Goal: Check status: Check status

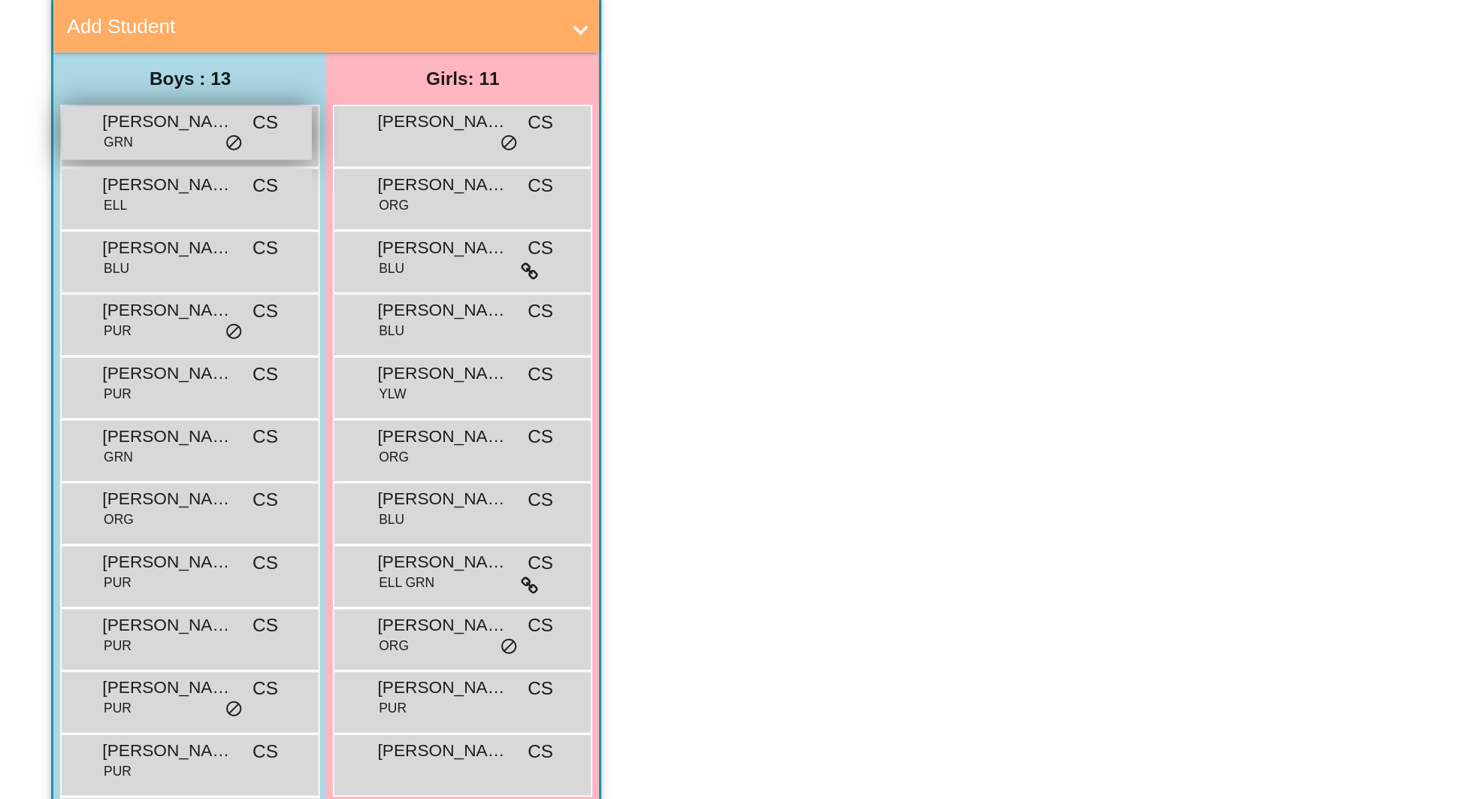
click at [105, 258] on div "[PERSON_NAME] GRN CS lock do_not_disturb_alt" at bounding box center [106, 256] width 143 height 31
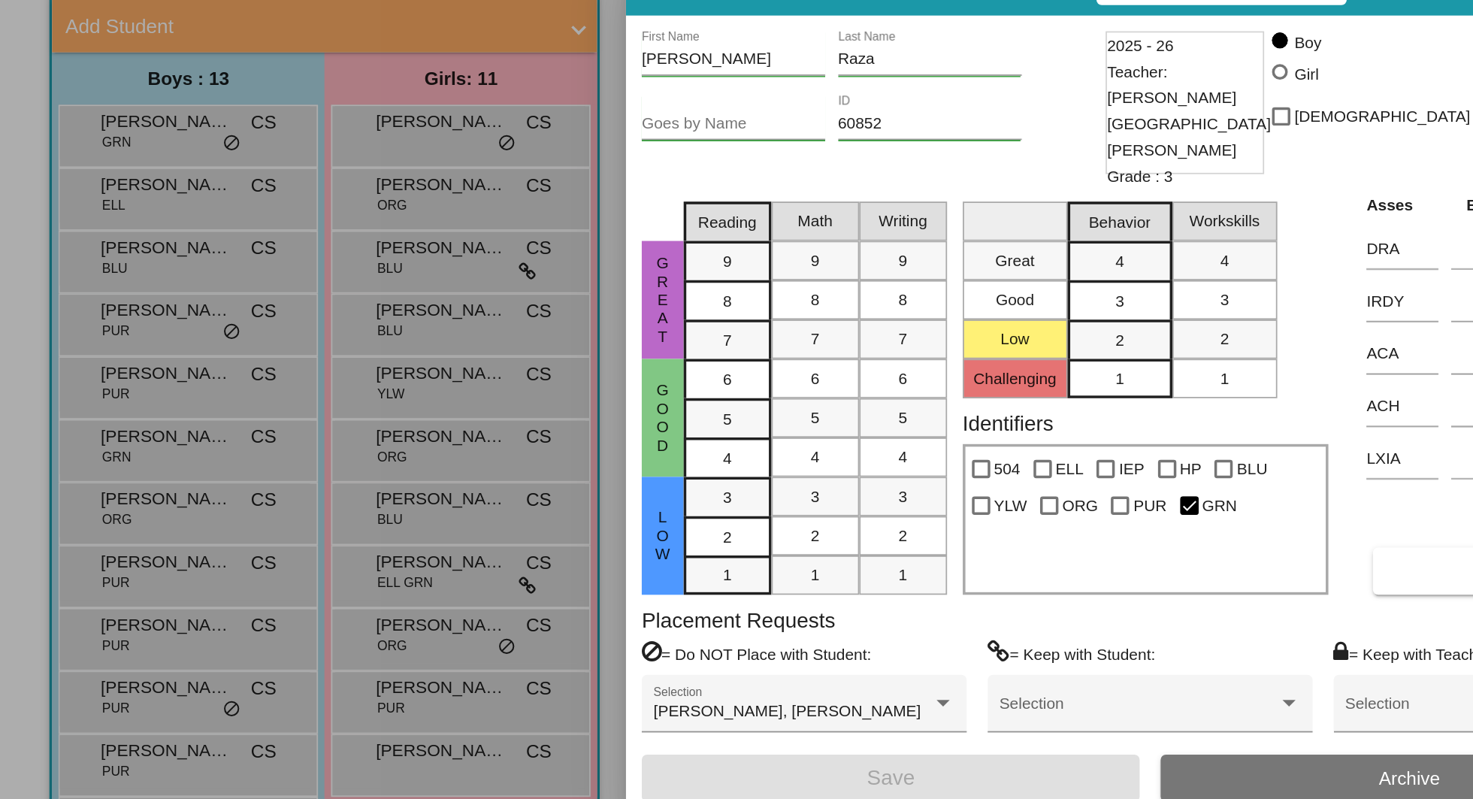
click at [129, 257] on div at bounding box center [736, 399] width 1473 height 799
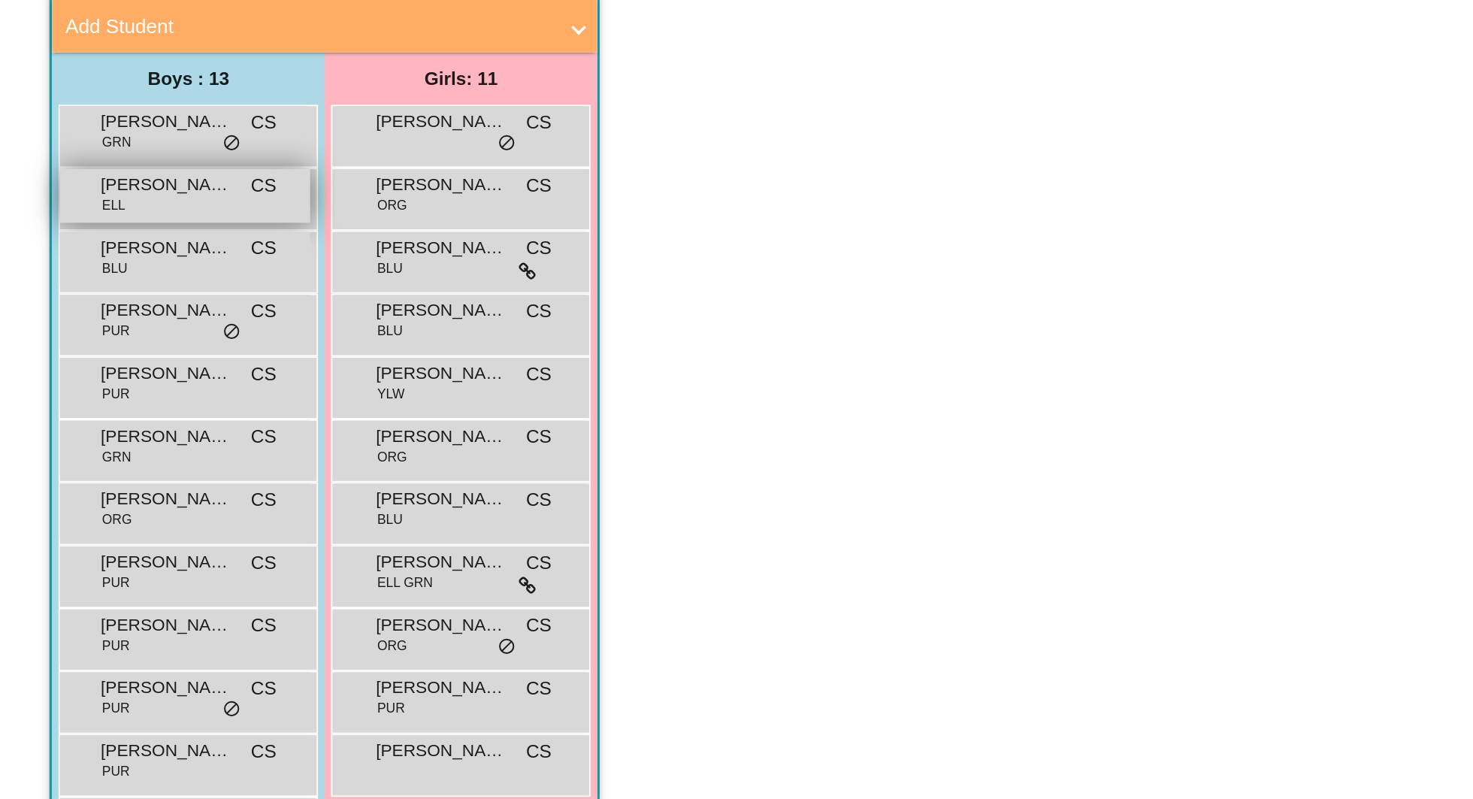
click at [116, 292] on span "[PERSON_NAME]" at bounding box center [96, 286] width 75 height 15
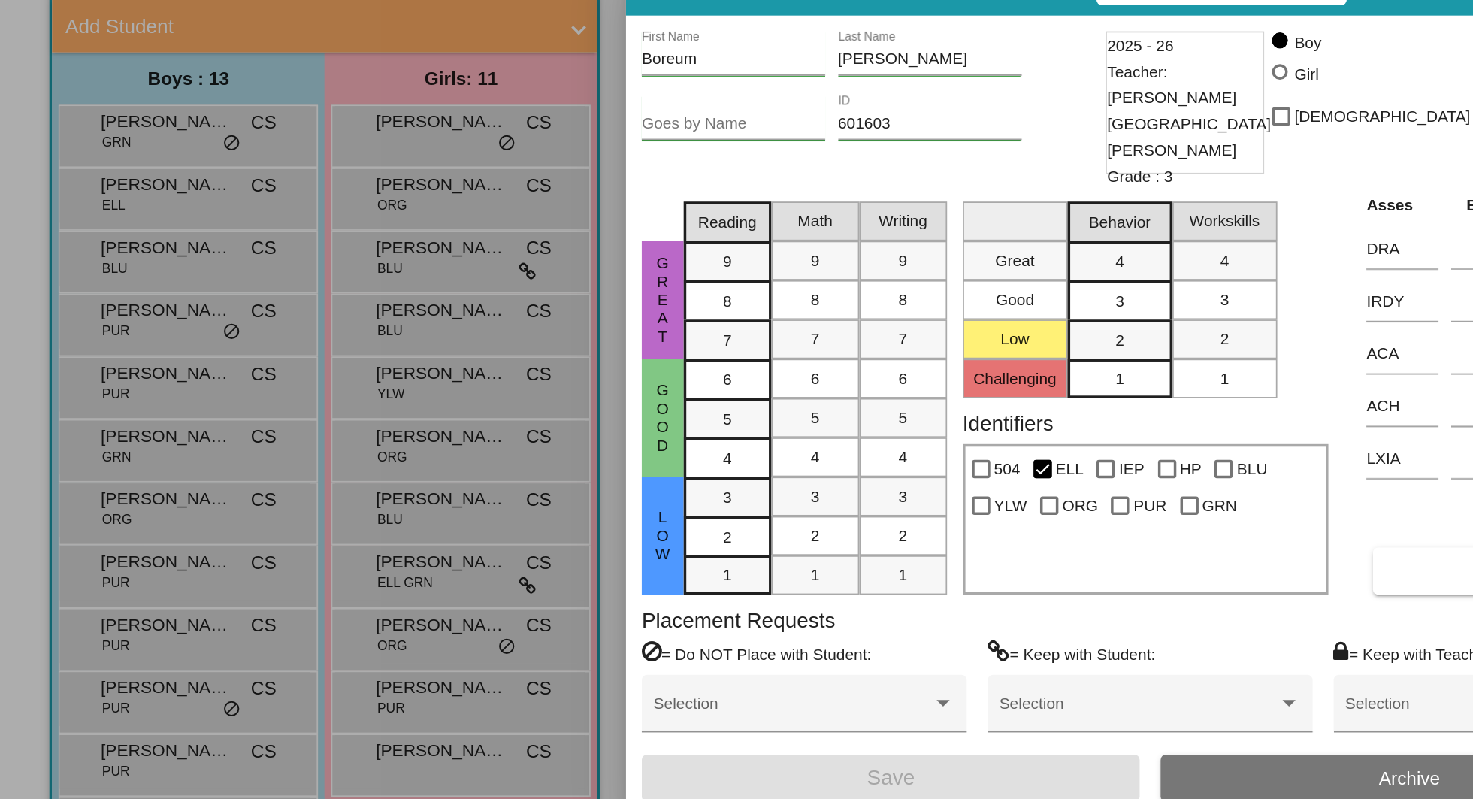
click at [108, 329] on div at bounding box center [736, 399] width 1473 height 799
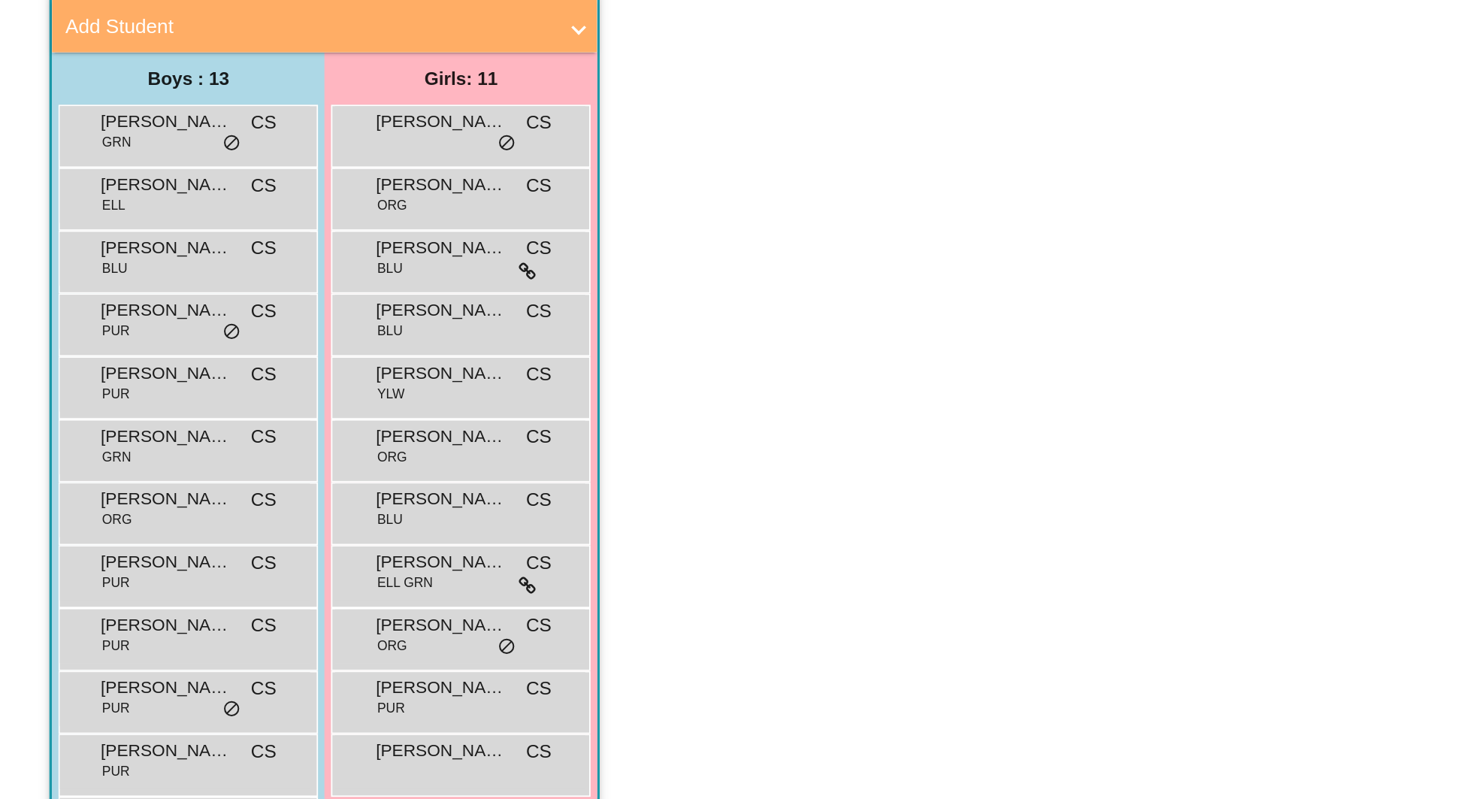
click at [108, 329] on div "Caleb Orzechowski BLU CS lock do_not_disturb_alt" at bounding box center [106, 328] width 143 height 31
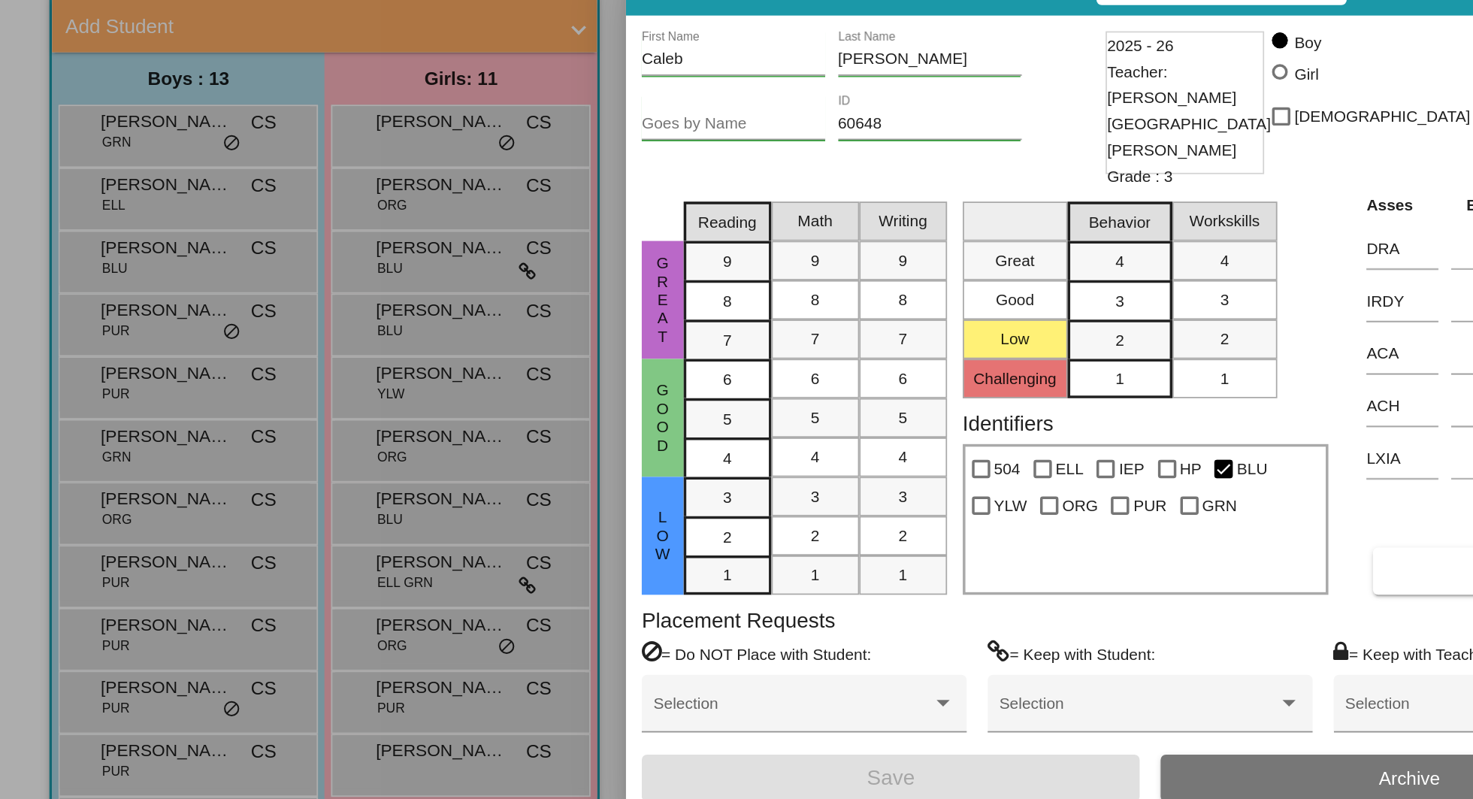
click at [99, 372] on div at bounding box center [736, 399] width 1473 height 799
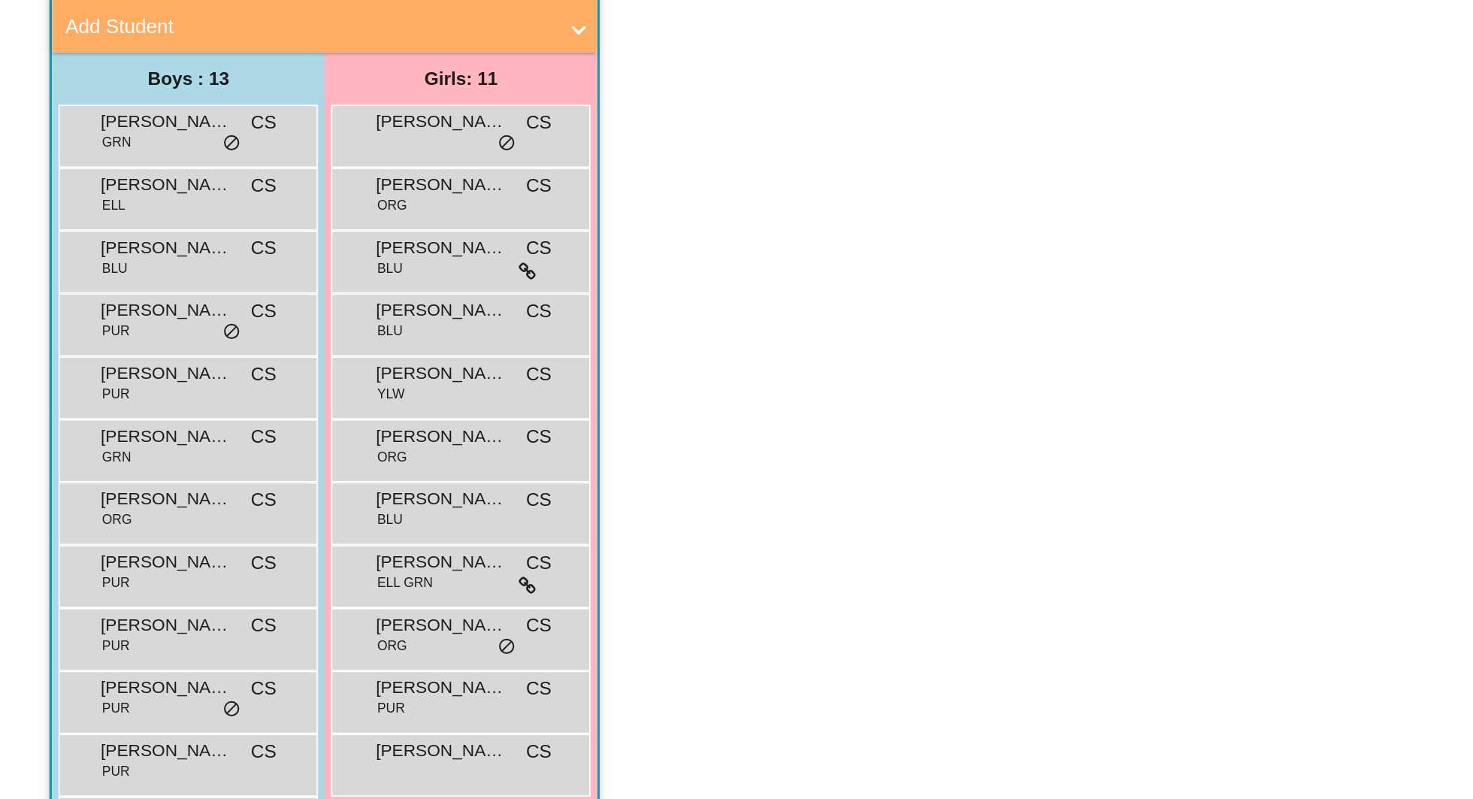
click at [99, 372] on div "Clayton Drew PUR CS lock do_not_disturb_alt" at bounding box center [106, 364] width 143 height 31
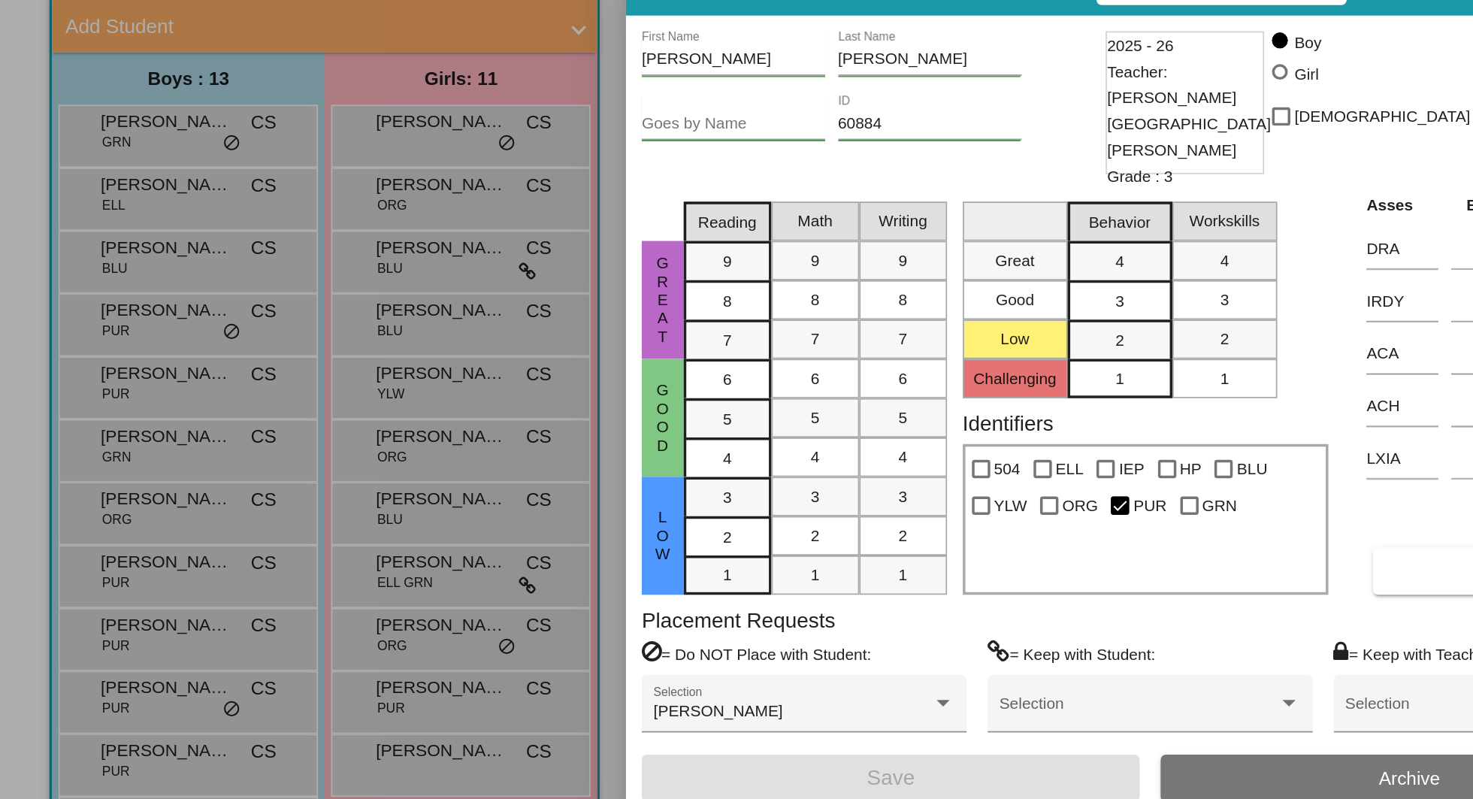
click at [101, 403] on div at bounding box center [736, 399] width 1473 height 799
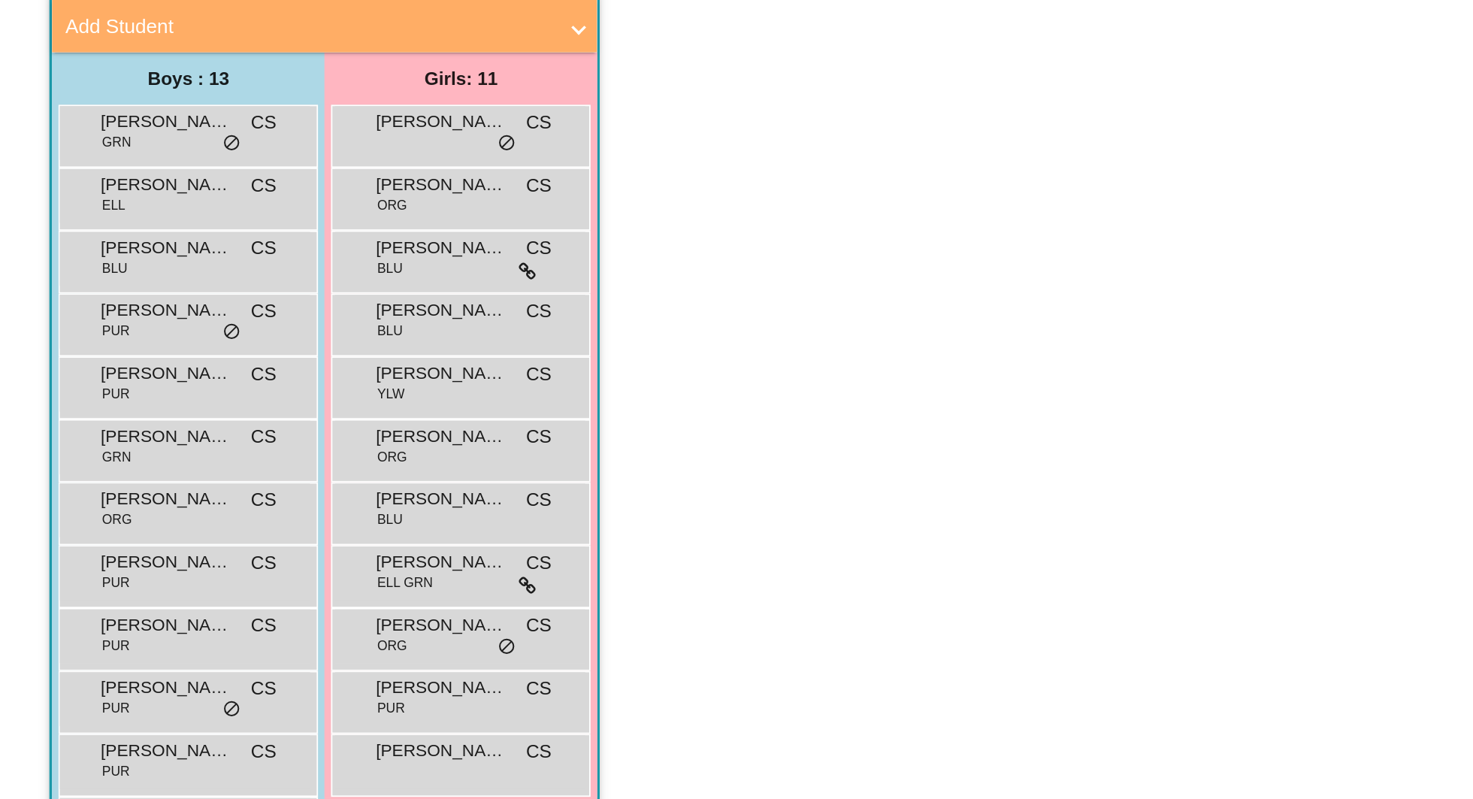
click at [101, 403] on div "Damien Do PUR CS lock do_not_disturb_alt" at bounding box center [106, 400] width 143 height 31
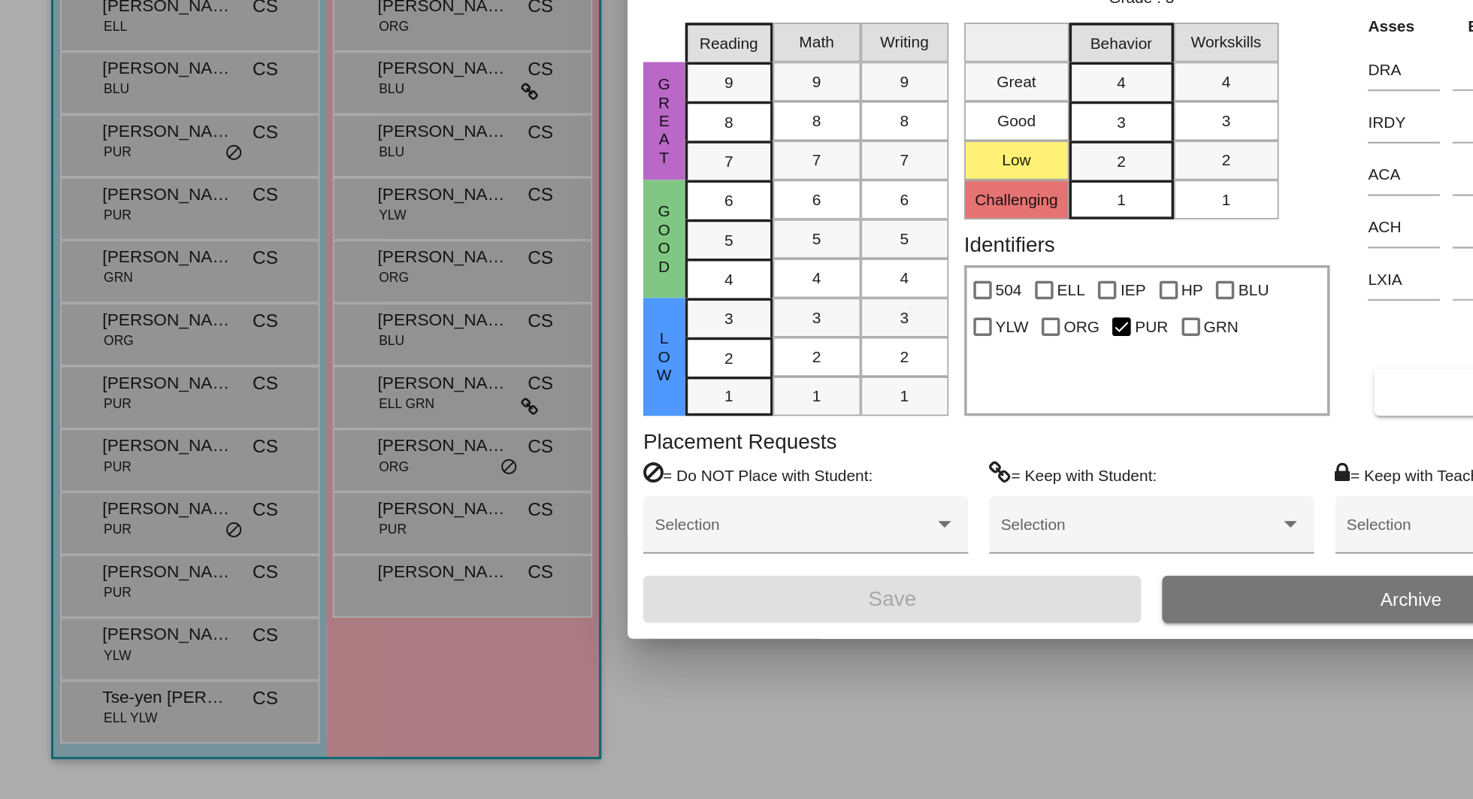
click at [412, 708] on div at bounding box center [736, 399] width 1473 height 799
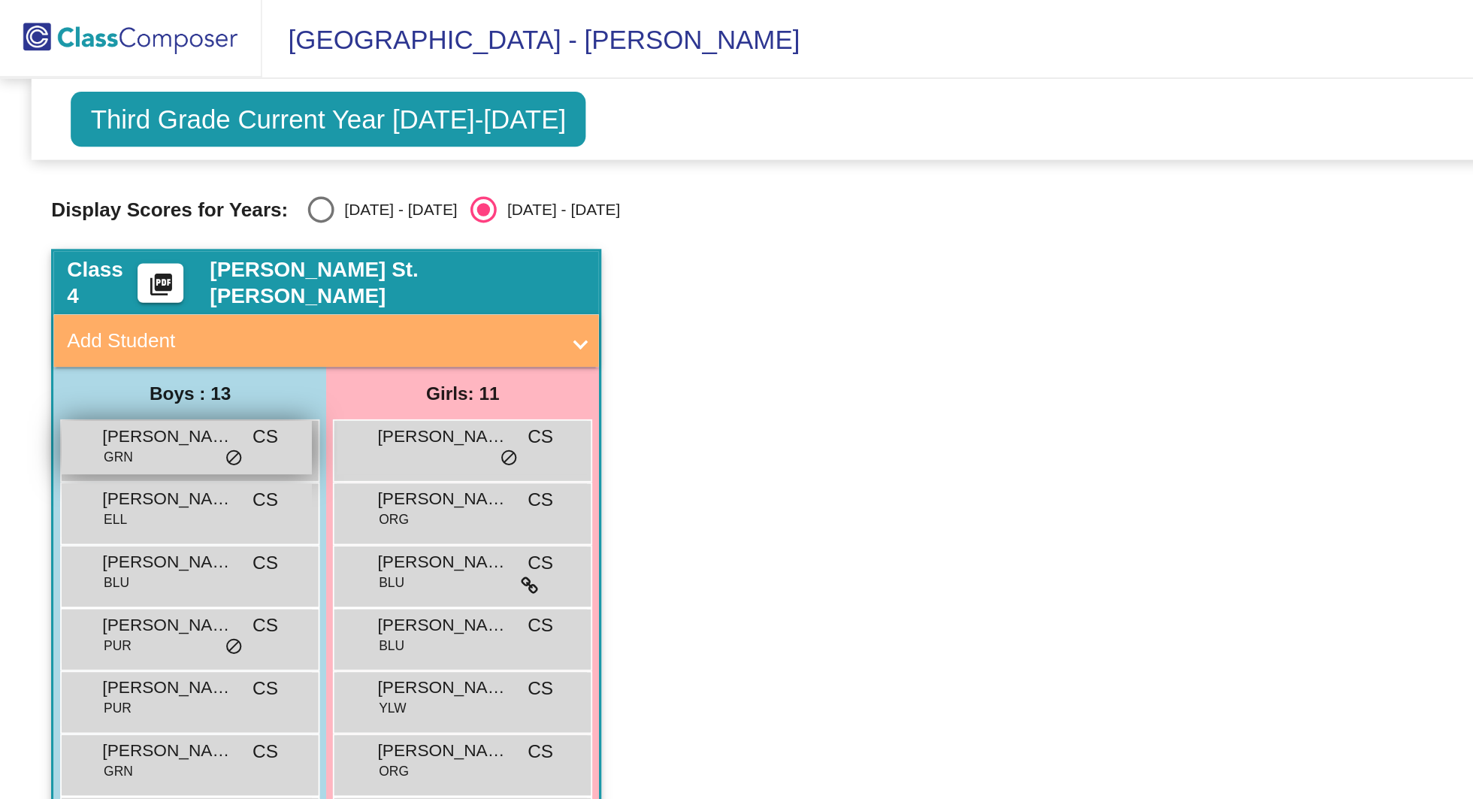
click at [130, 253] on span "[PERSON_NAME]" at bounding box center [96, 250] width 75 height 15
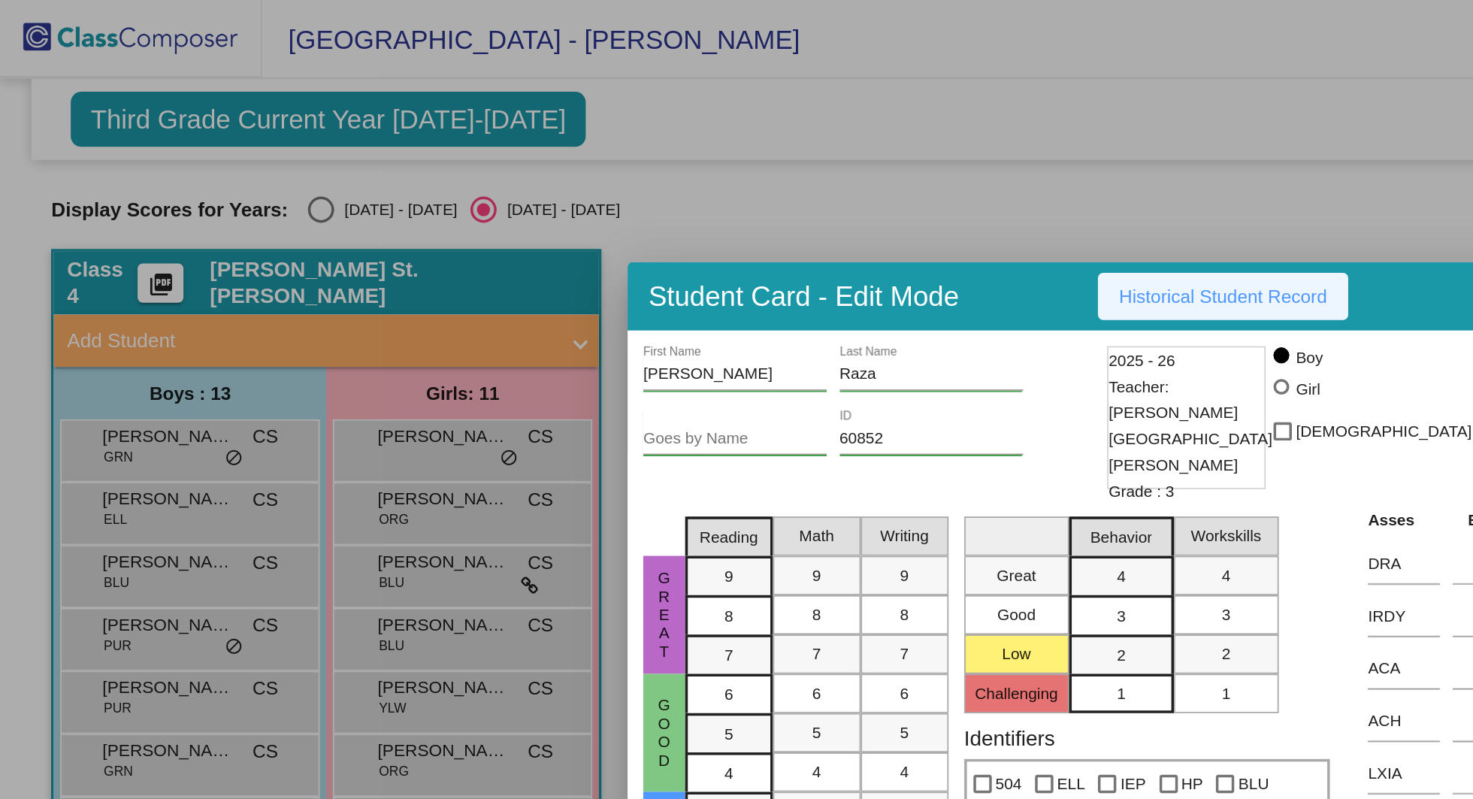
click at [732, 176] on span "Historical Student Record" at bounding box center [701, 170] width 119 height 12
click at [81, 292] on div at bounding box center [736, 399] width 1473 height 799
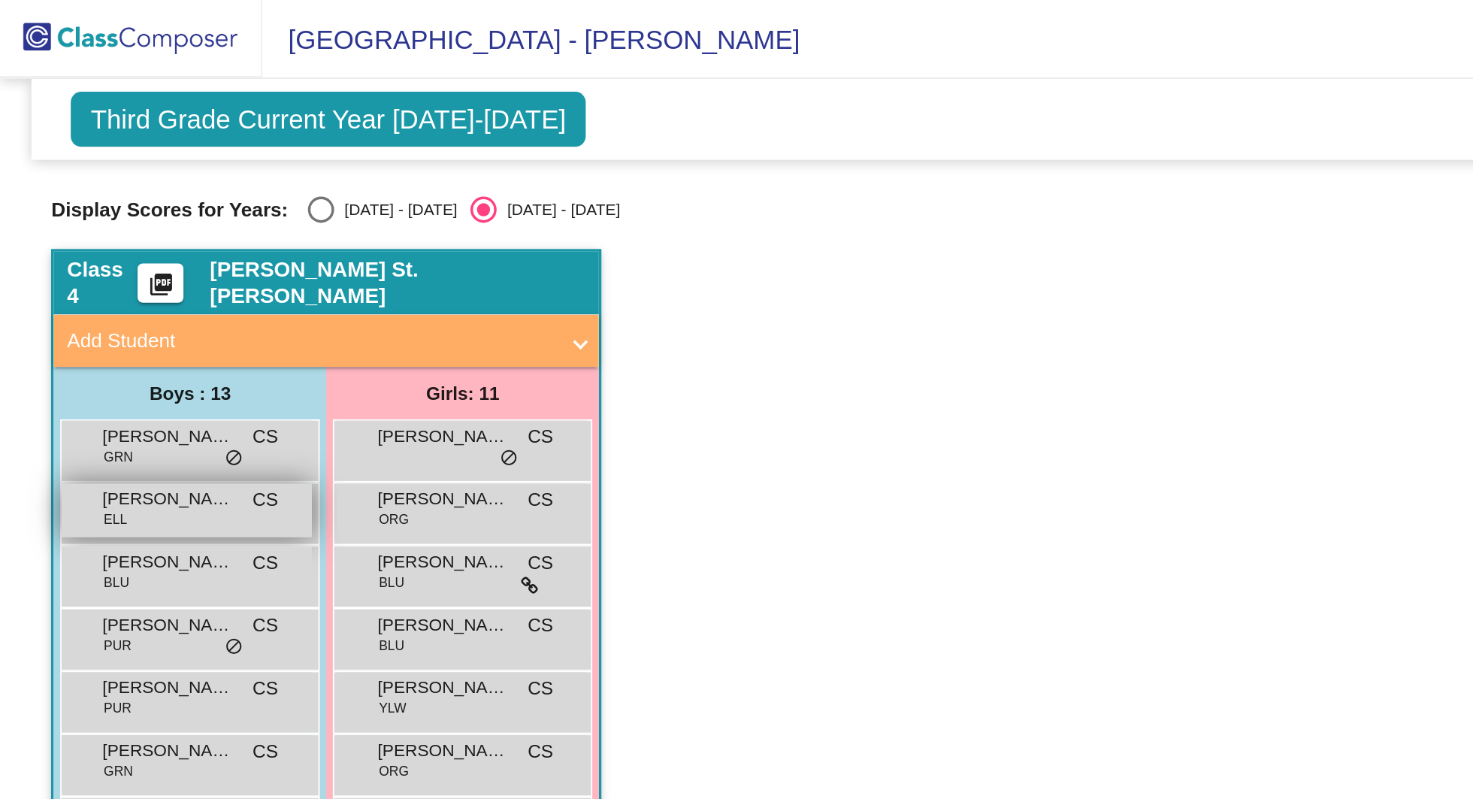
click at [148, 284] on span "CS" at bounding box center [152, 287] width 14 height 16
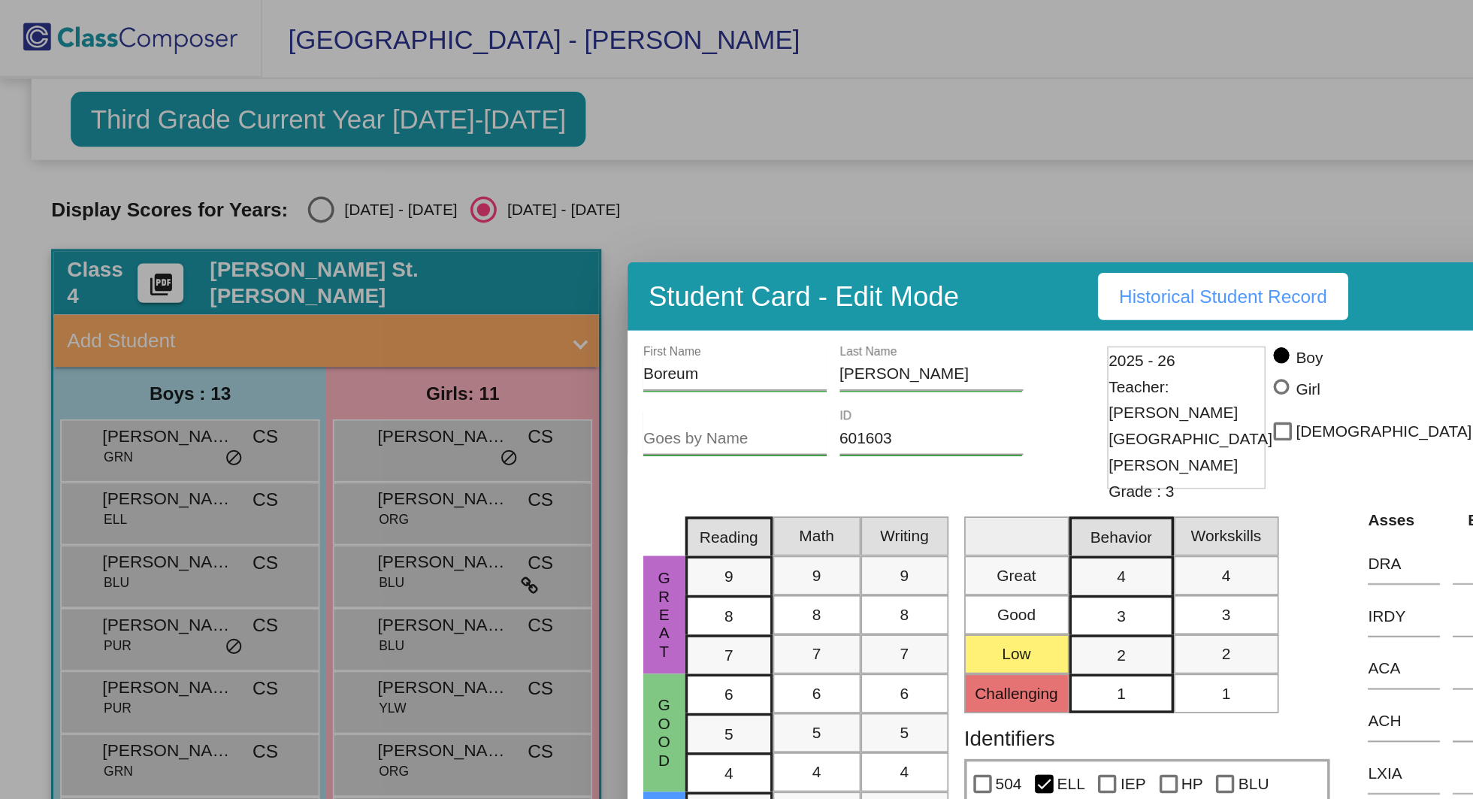
click at [703, 176] on span "Historical Student Record" at bounding box center [701, 170] width 119 height 12
click at [155, 304] on div at bounding box center [736, 399] width 1473 height 799
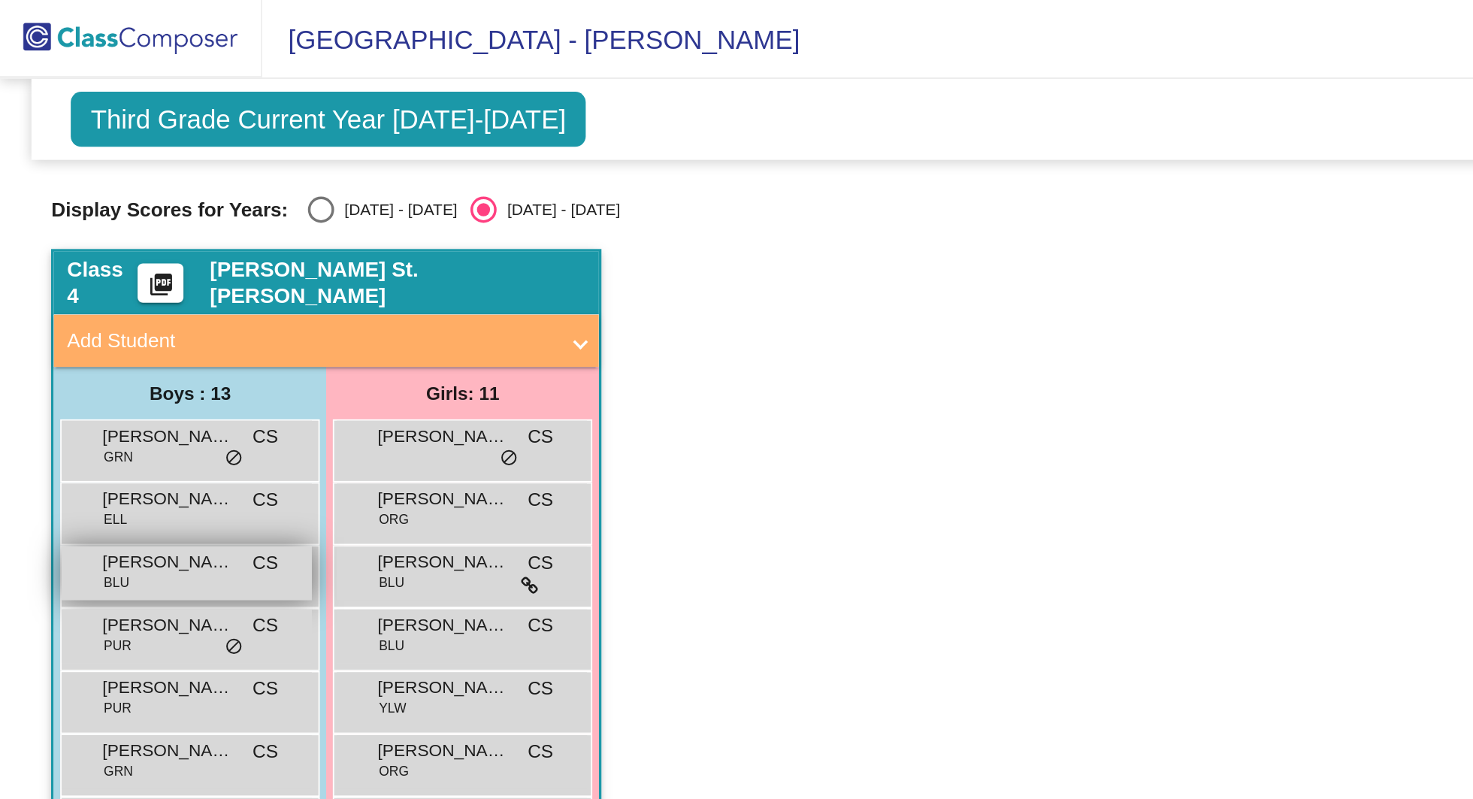
click at [87, 328] on span "[PERSON_NAME]" at bounding box center [96, 322] width 75 height 15
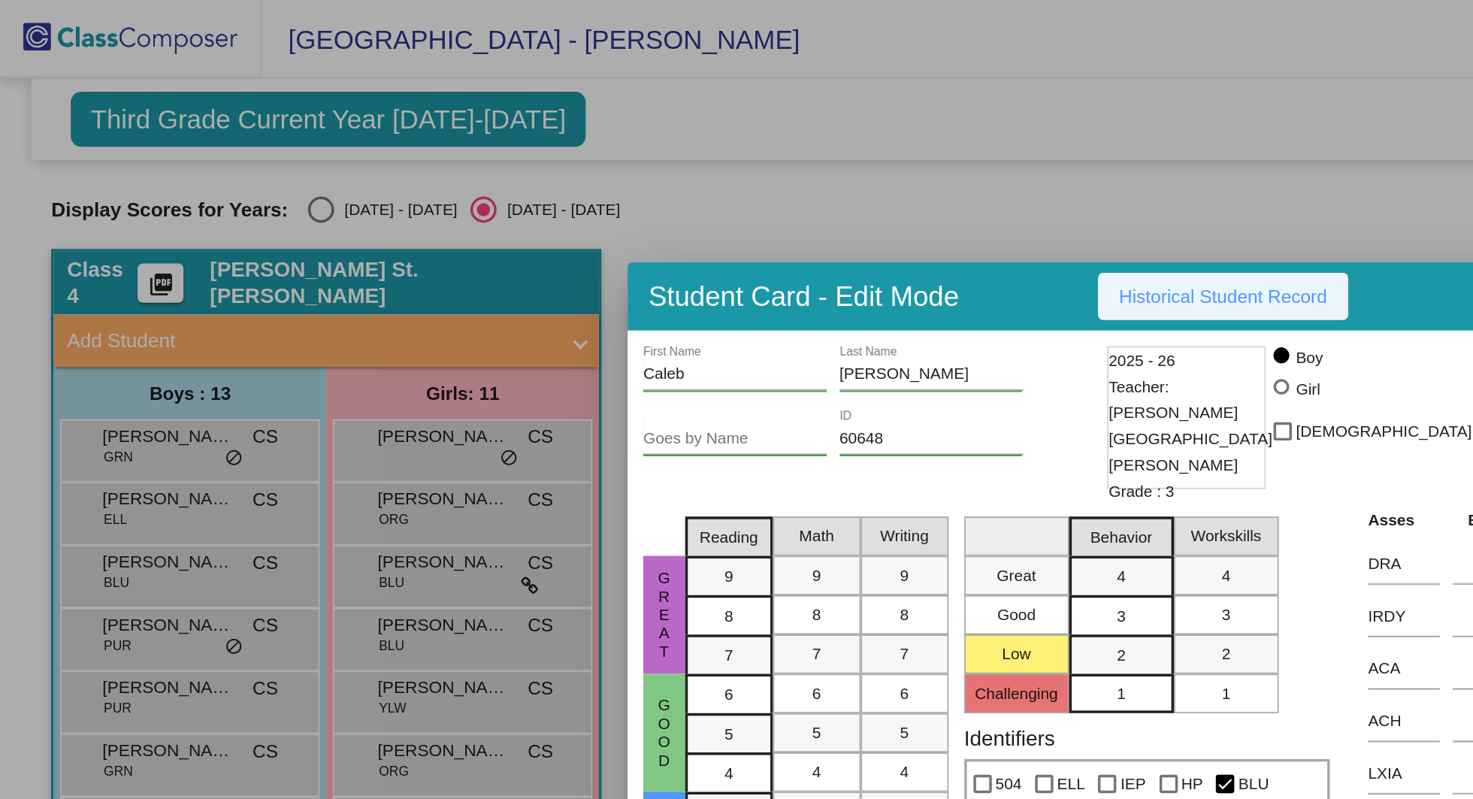
click at [699, 176] on span "Historical Student Record" at bounding box center [701, 170] width 119 height 12
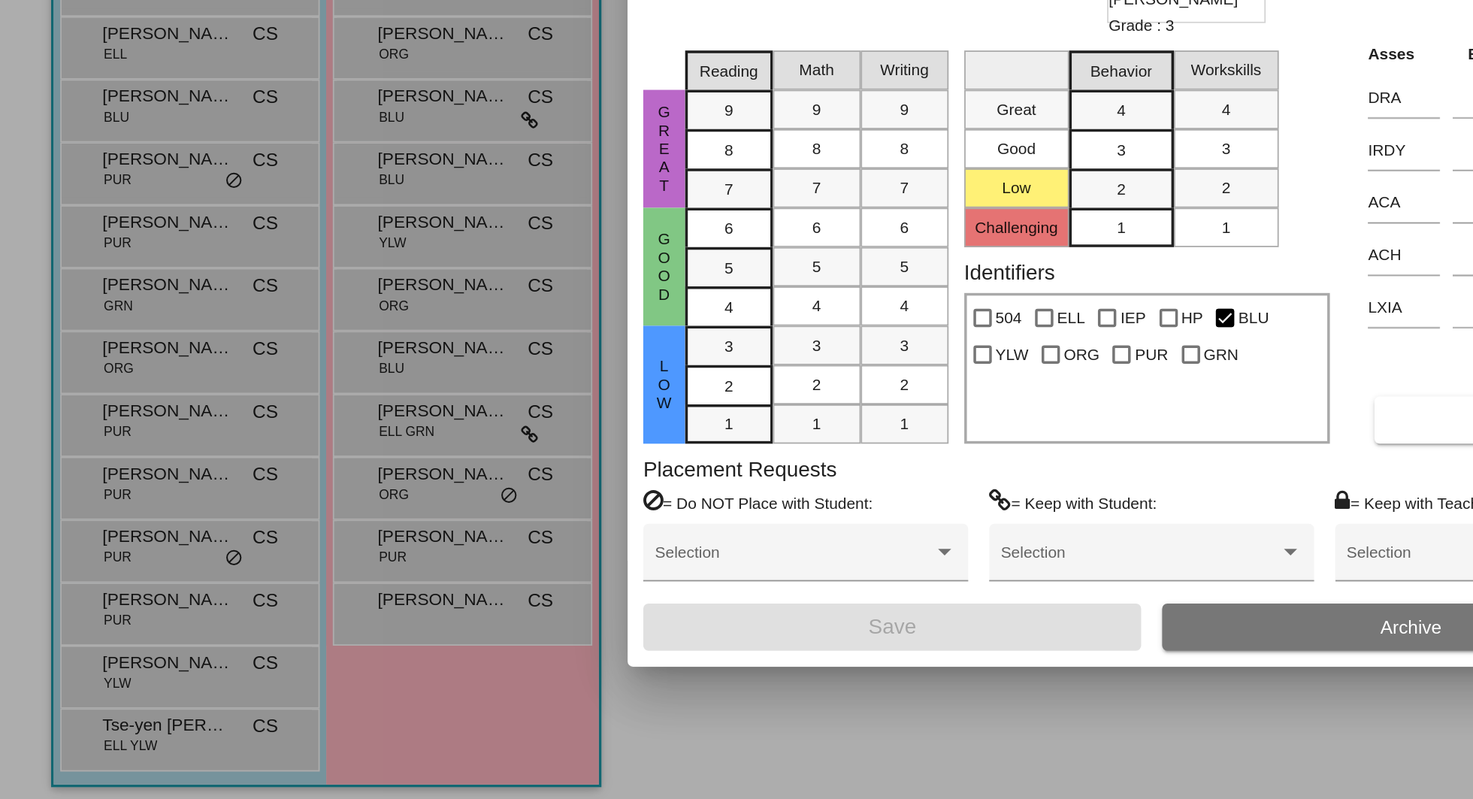
click at [226, 581] on div at bounding box center [736, 399] width 1473 height 799
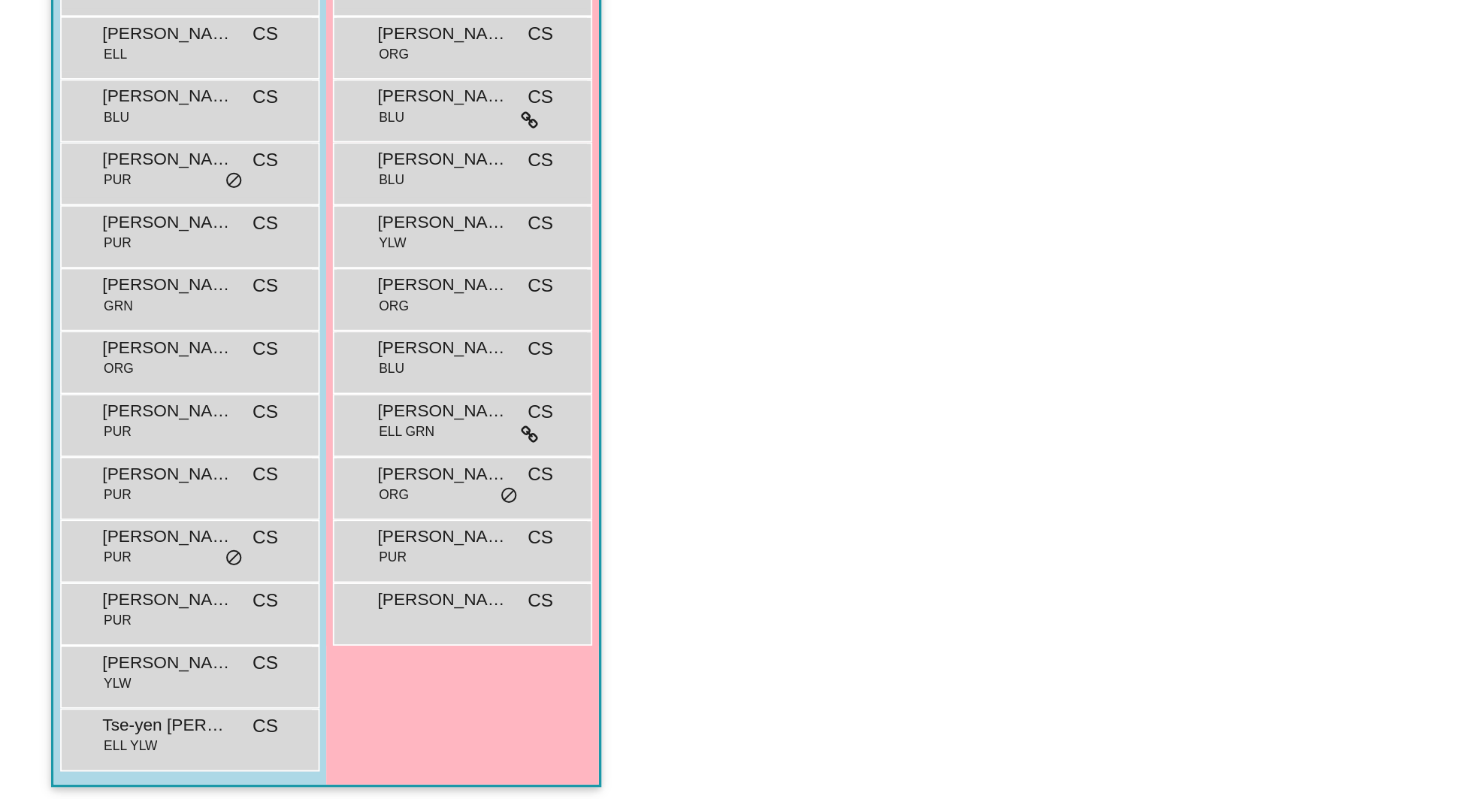
click at [226, 581] on span "PUR" at bounding box center [225, 586] width 16 height 11
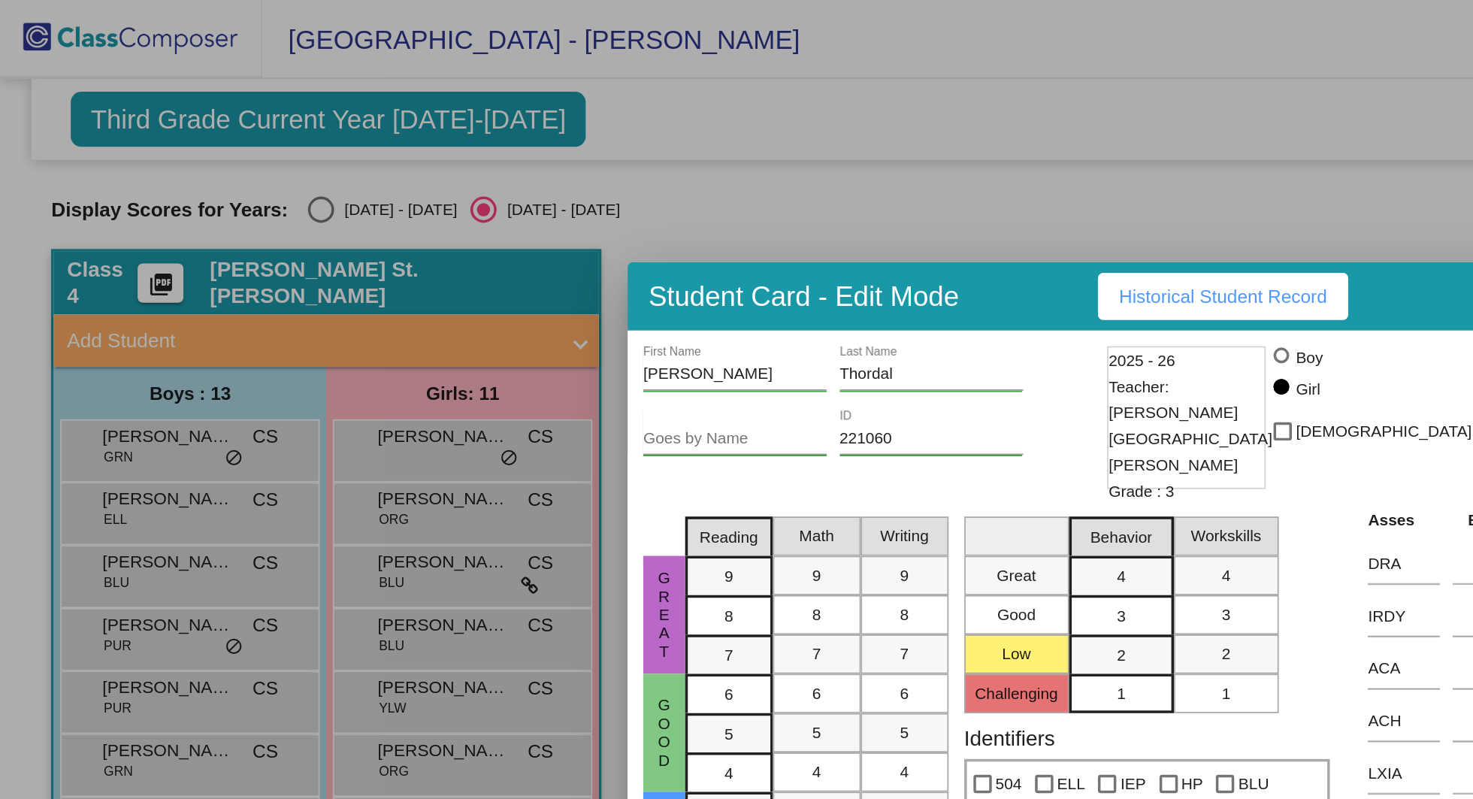
click at [702, 173] on span "Historical Student Record" at bounding box center [701, 170] width 119 height 12
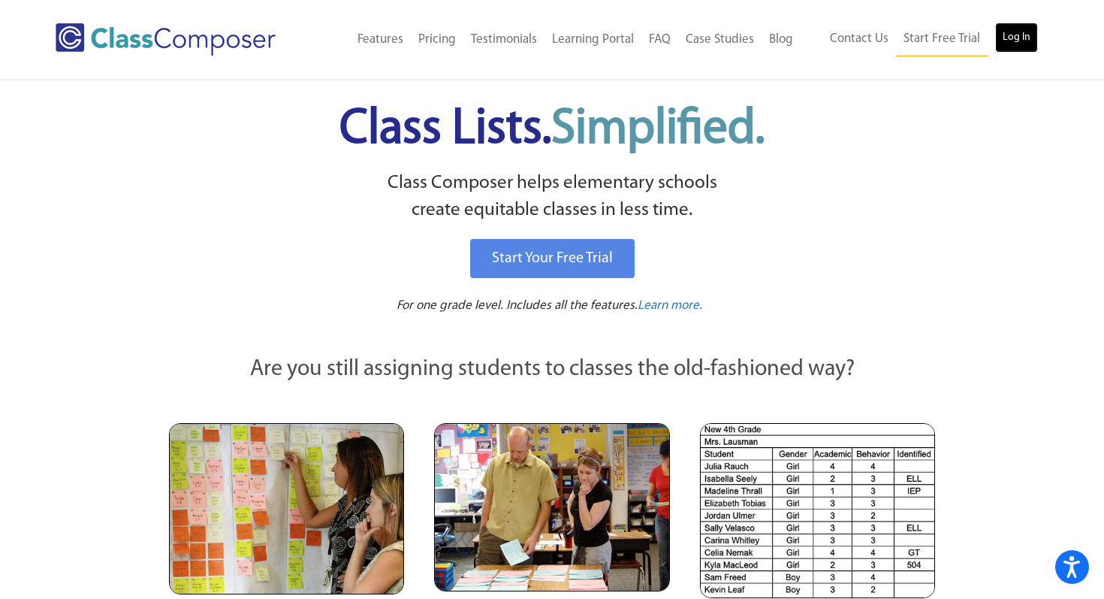
click at [1008, 41] on link "Log In" at bounding box center [1016, 38] width 43 height 30
